Goal: Answer question/provide support

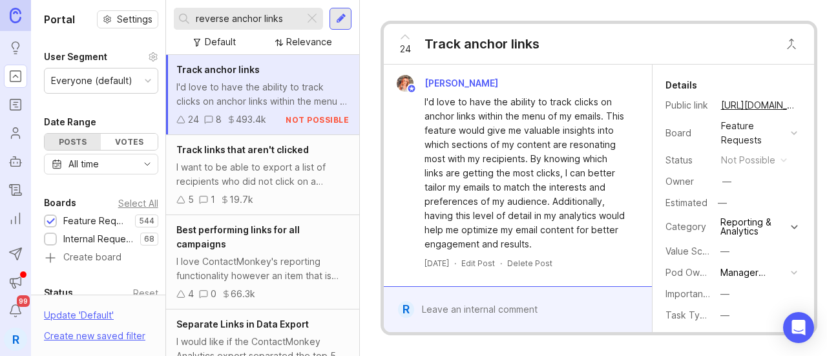
drag, startPoint x: 0, startPoint y: 0, endPoint x: 245, endPoint y: 8, distance: 245.0
click at [245, 8] on div "reverse anchor links" at bounding box center [239, 19] width 130 height 22
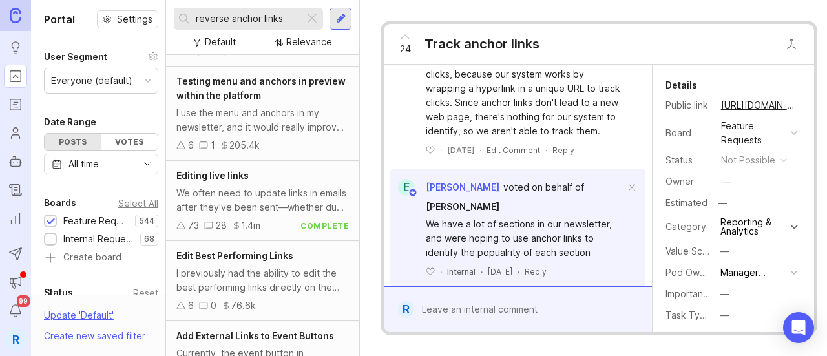
click at [245, 8] on div "reverse anchor links" at bounding box center [239, 19] width 130 height 22
click at [252, 20] on input "reverse anchor links" at bounding box center [247, 19] width 103 height 14
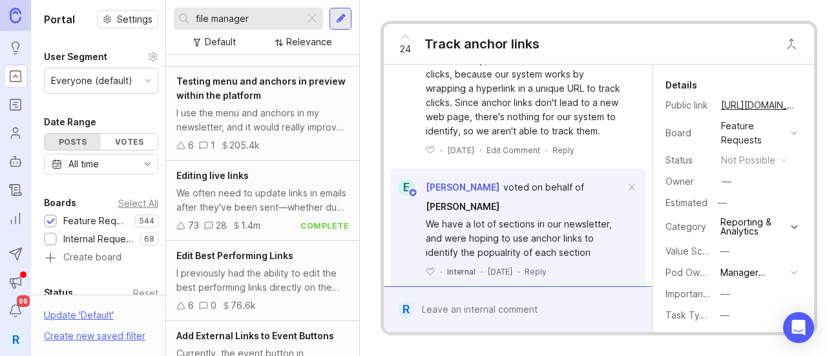
type input "file manager"
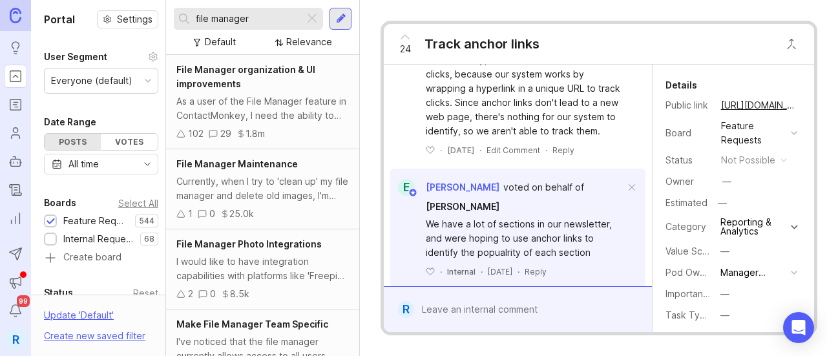
click at [290, 120] on div "As a user of the File Manager feature in ContactMonkey, I need the ability to m…" at bounding box center [262, 108] width 172 height 28
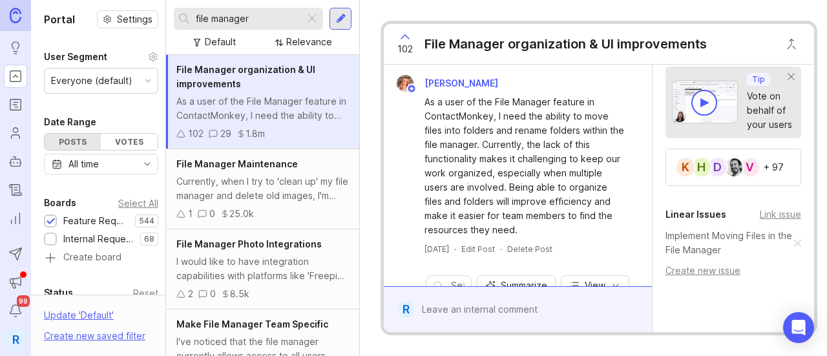
scroll to position [406, 0]
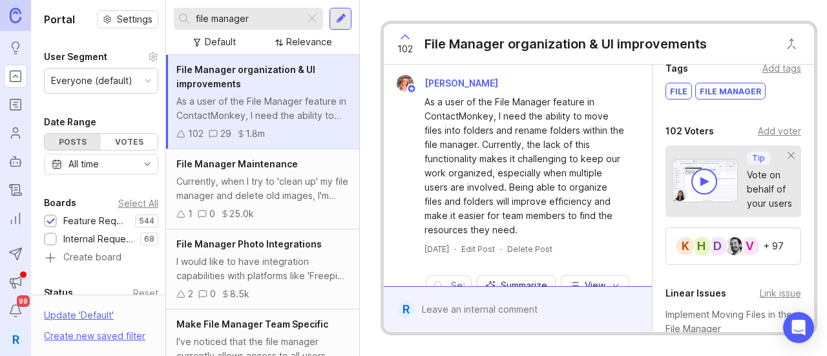
click at [763, 138] on div "Add voter" at bounding box center [779, 131] width 43 height 14
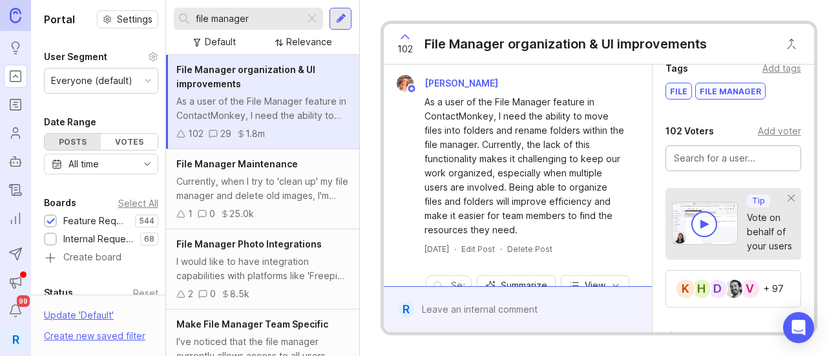
click at [738, 165] on input "text" at bounding box center [733, 158] width 119 height 14
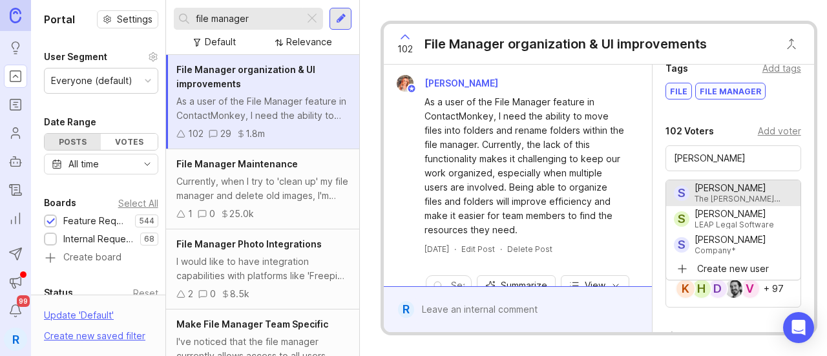
type input "[PERSON_NAME]"
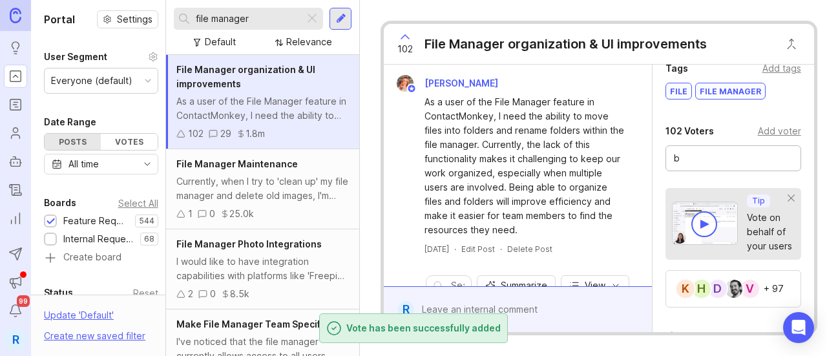
click at [704, 165] on input "b" at bounding box center [733, 158] width 119 height 14
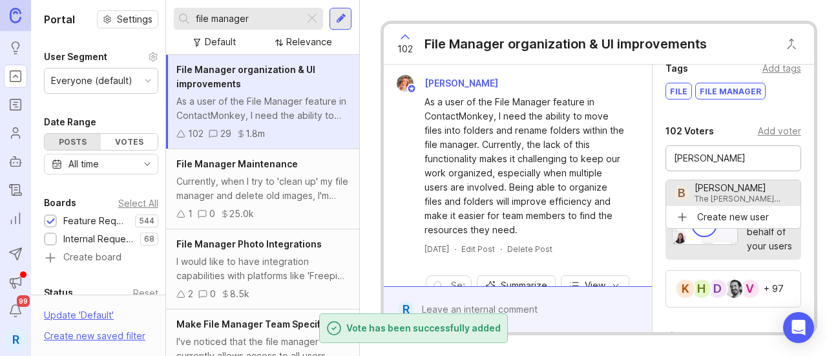
type input "[PERSON_NAME]"
